Goal: Task Accomplishment & Management: Complete application form

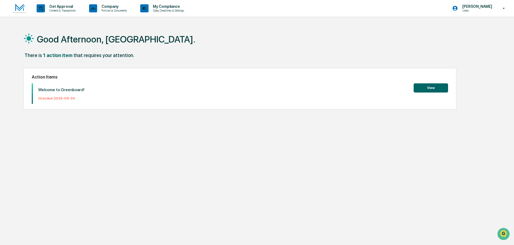
click at [432, 89] on button "View" at bounding box center [430, 87] width 34 height 9
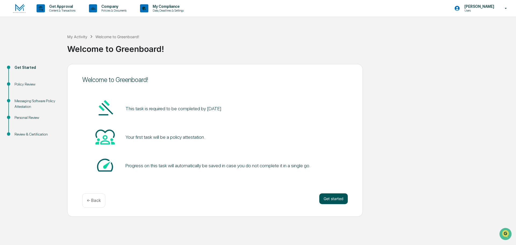
click at [322, 198] on button "Get started" at bounding box center [333, 198] width 29 height 11
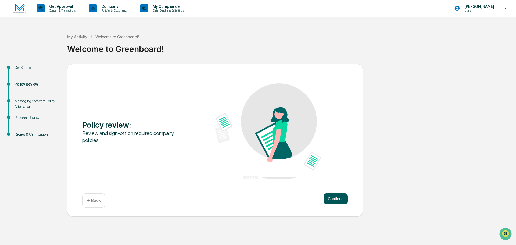
click at [339, 197] on button "Continue" at bounding box center [336, 198] width 24 height 11
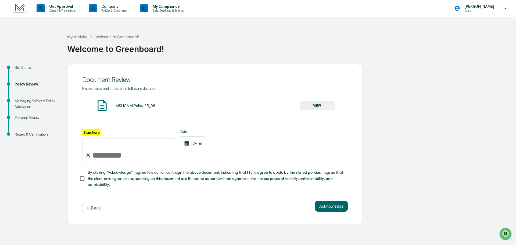
click at [94, 157] on input "Sign here" at bounding box center [129, 151] width 94 height 26
type input "**********"
click at [339, 208] on button "Acknowledge" at bounding box center [331, 206] width 33 height 11
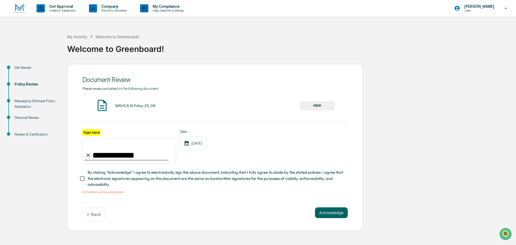
drag, startPoint x: 88, startPoint y: 176, endPoint x: 93, endPoint y: 180, distance: 6.7
click at [88, 176] on span "By clicking "Acknowledge" I agree to electronically sign the above document, in…" at bounding box center [216, 178] width 256 height 18
click at [330, 216] on button "Acknowledge" at bounding box center [331, 212] width 33 height 11
click at [314, 106] on button "VIEW" at bounding box center [317, 105] width 35 height 9
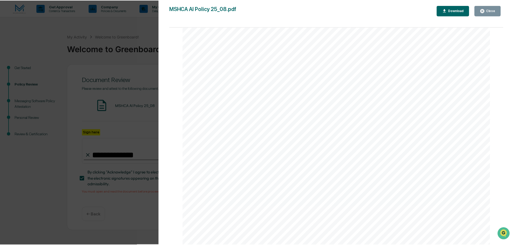
scroll to position [1028, 0]
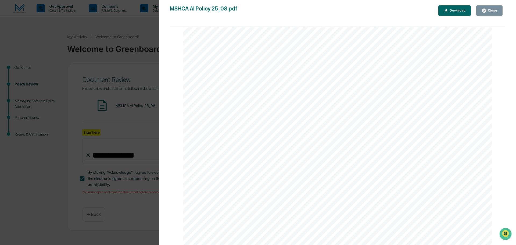
click at [249, 189] on div "AI Policy Generative Artificial Intelligence MSH Capital Advisors LLC [STREET_A…" at bounding box center [337, 46] width 309 height 400
click at [54, 8] on div "Version History [DATE] 02:10 PM [PERSON_NAME] MSHCA AI Policy 25_08.pdf Close D…" at bounding box center [258, 122] width 516 height 245
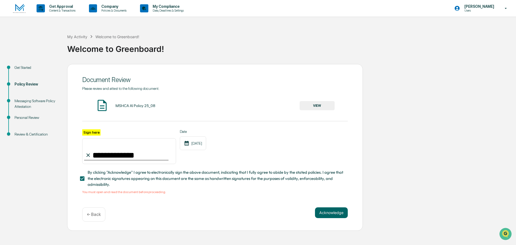
click at [340, 221] on div "Acknowledge ← Back" at bounding box center [215, 214] width 266 height 14
click at [330, 216] on button "Acknowledge" at bounding box center [331, 212] width 33 height 11
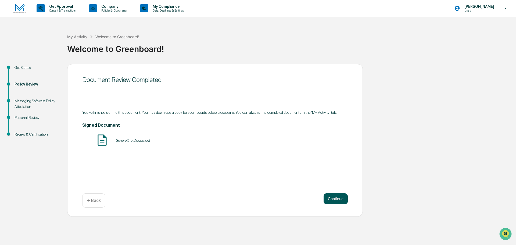
click at [337, 199] on button "Continue" at bounding box center [336, 198] width 24 height 11
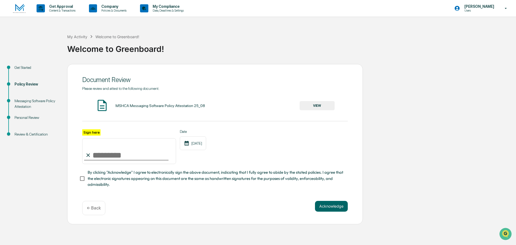
click at [102, 156] on input "Sign here" at bounding box center [129, 151] width 94 height 26
type input "**********"
click at [213, 109] on div "MSHCA Messaging Software Policy Attestation 25_08 VIEW" at bounding box center [215, 106] width 266 height 14
click at [321, 106] on button "VIEW" at bounding box center [317, 105] width 35 height 9
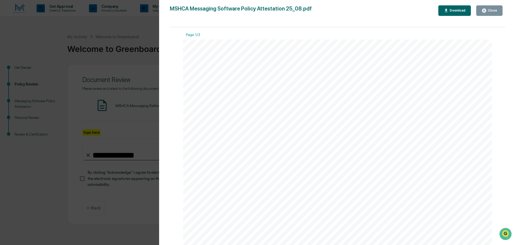
click at [52, 102] on div "Version History [DATE] 02:11 PM [PERSON_NAME] MSHCA Messaging Software Policy A…" at bounding box center [258, 122] width 516 height 245
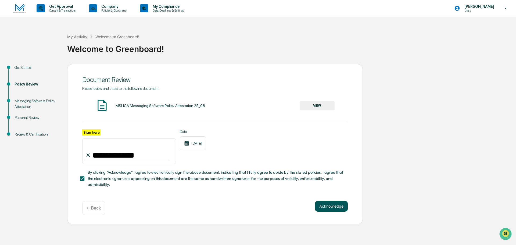
click at [321, 209] on button "Acknowledge" at bounding box center [331, 206] width 33 height 11
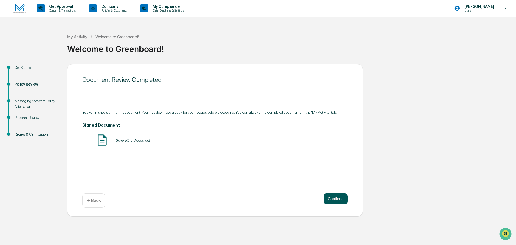
click at [340, 201] on button "Continue" at bounding box center [336, 198] width 24 height 11
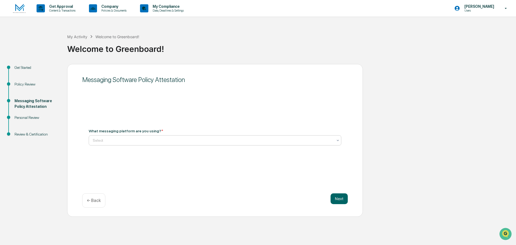
click at [115, 143] on div "Select" at bounding box center [213, 141] width 246 height 8
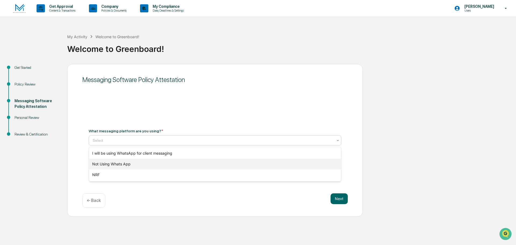
click at [114, 164] on div "Not Using Whats App" at bounding box center [215, 164] width 252 height 11
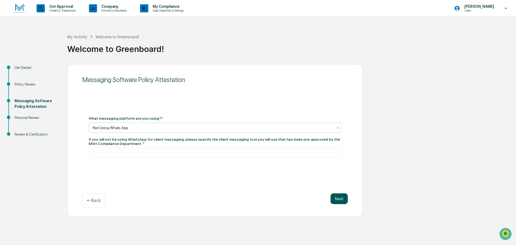
click at [344, 200] on button "Next" at bounding box center [339, 198] width 17 height 11
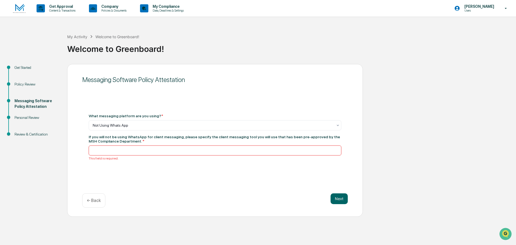
click at [150, 152] on input at bounding box center [215, 150] width 253 height 10
type input "**********"
click at [338, 200] on button "Next" at bounding box center [339, 198] width 17 height 11
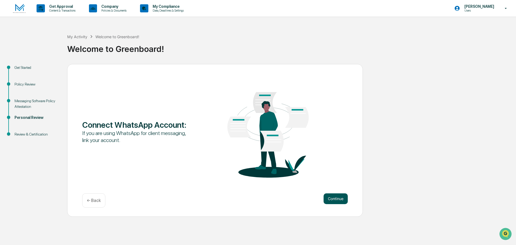
click at [340, 199] on button "Continue" at bounding box center [336, 198] width 24 height 11
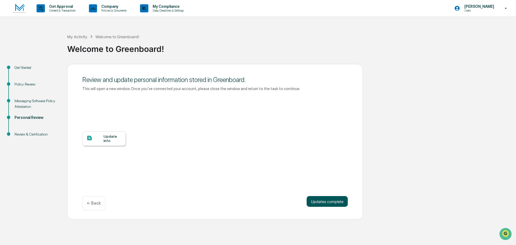
click at [339, 205] on button "Updates complete" at bounding box center [327, 201] width 41 height 11
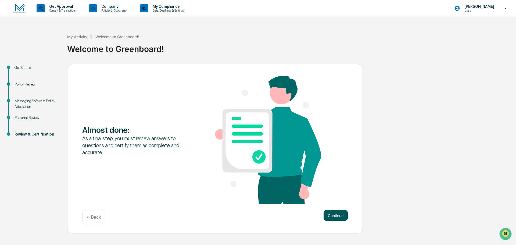
click at [341, 210] on button "Continue" at bounding box center [336, 215] width 24 height 11
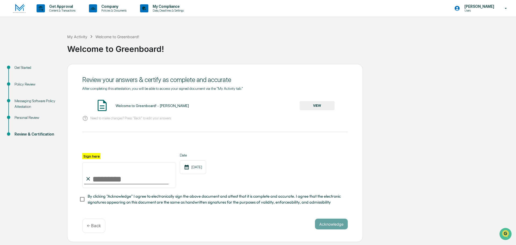
click at [121, 109] on div "Welcome to Greenboard! - [PERSON_NAME] VIEW" at bounding box center [215, 106] width 266 height 14
click at [322, 105] on button "VIEW" at bounding box center [317, 105] width 35 height 9
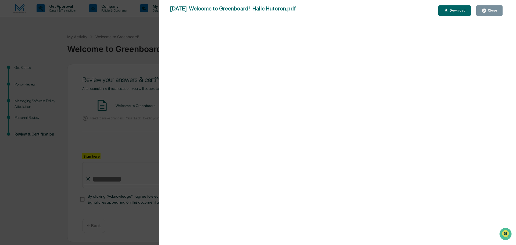
click at [124, 97] on div "Version History [DATE] 09:35 PM [PERSON_NAME] [DATE]_Welcome to Greenboard!_Hal…" at bounding box center [258, 122] width 516 height 245
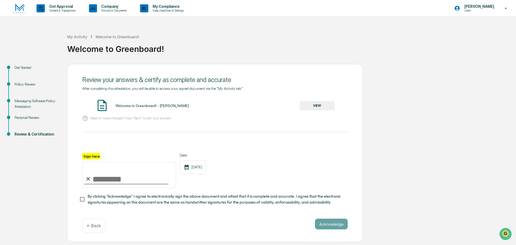
click at [120, 177] on input "Sign here" at bounding box center [129, 175] width 94 height 26
type input "**********"
click at [103, 200] on span "By clicking "Acknowledge" I agree to electronically sign the above document and…" at bounding box center [216, 199] width 256 height 12
click at [331, 226] on button "Acknowledge" at bounding box center [331, 224] width 33 height 11
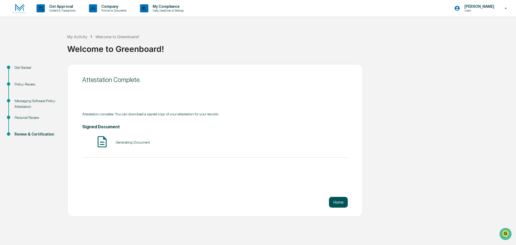
click at [337, 203] on button "Home" at bounding box center [338, 202] width 19 height 11
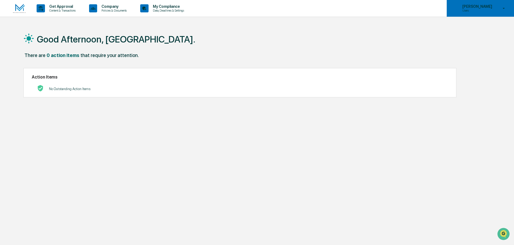
click at [490, 12] on div "[PERSON_NAME] Users" at bounding box center [479, 8] width 67 height 17
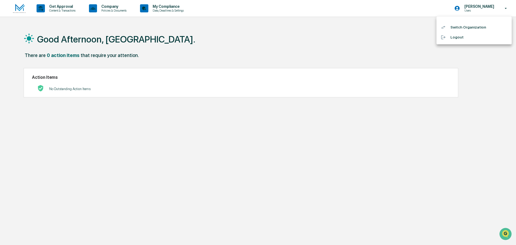
click at [286, 26] on div at bounding box center [258, 122] width 516 height 245
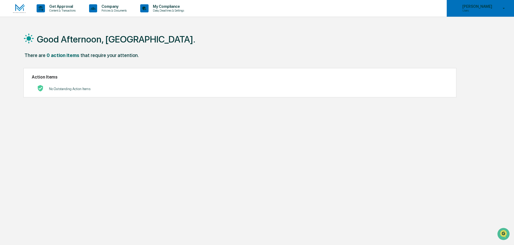
click at [477, 4] on p "[PERSON_NAME]" at bounding box center [476, 6] width 37 height 4
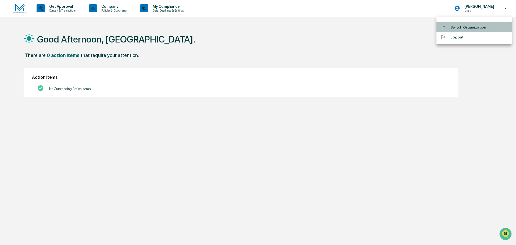
click at [473, 29] on li "Switch Organization" at bounding box center [474, 27] width 75 height 10
